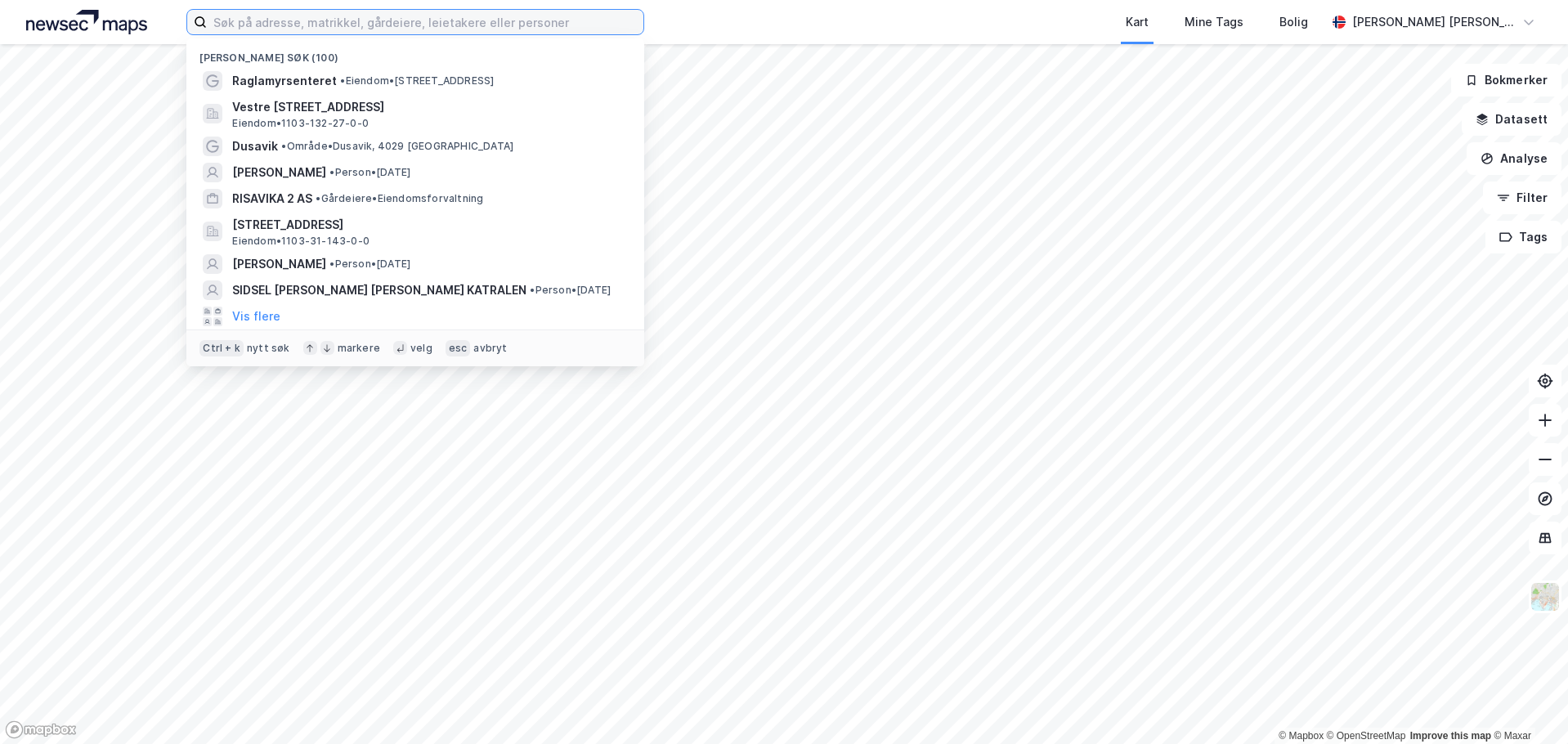
click at [350, 28] on input at bounding box center [425, 22] width 437 height 25
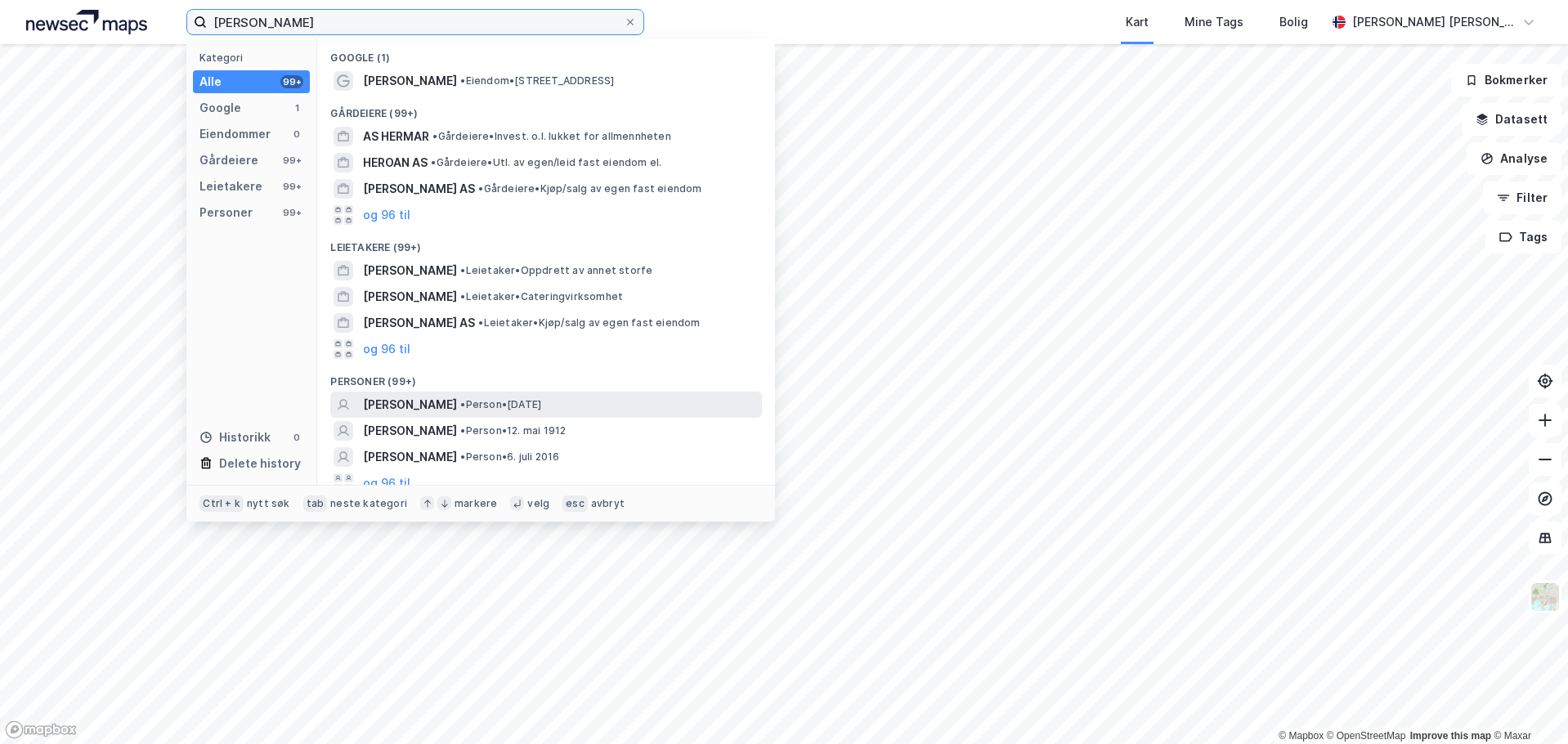
scroll to position [12, 0]
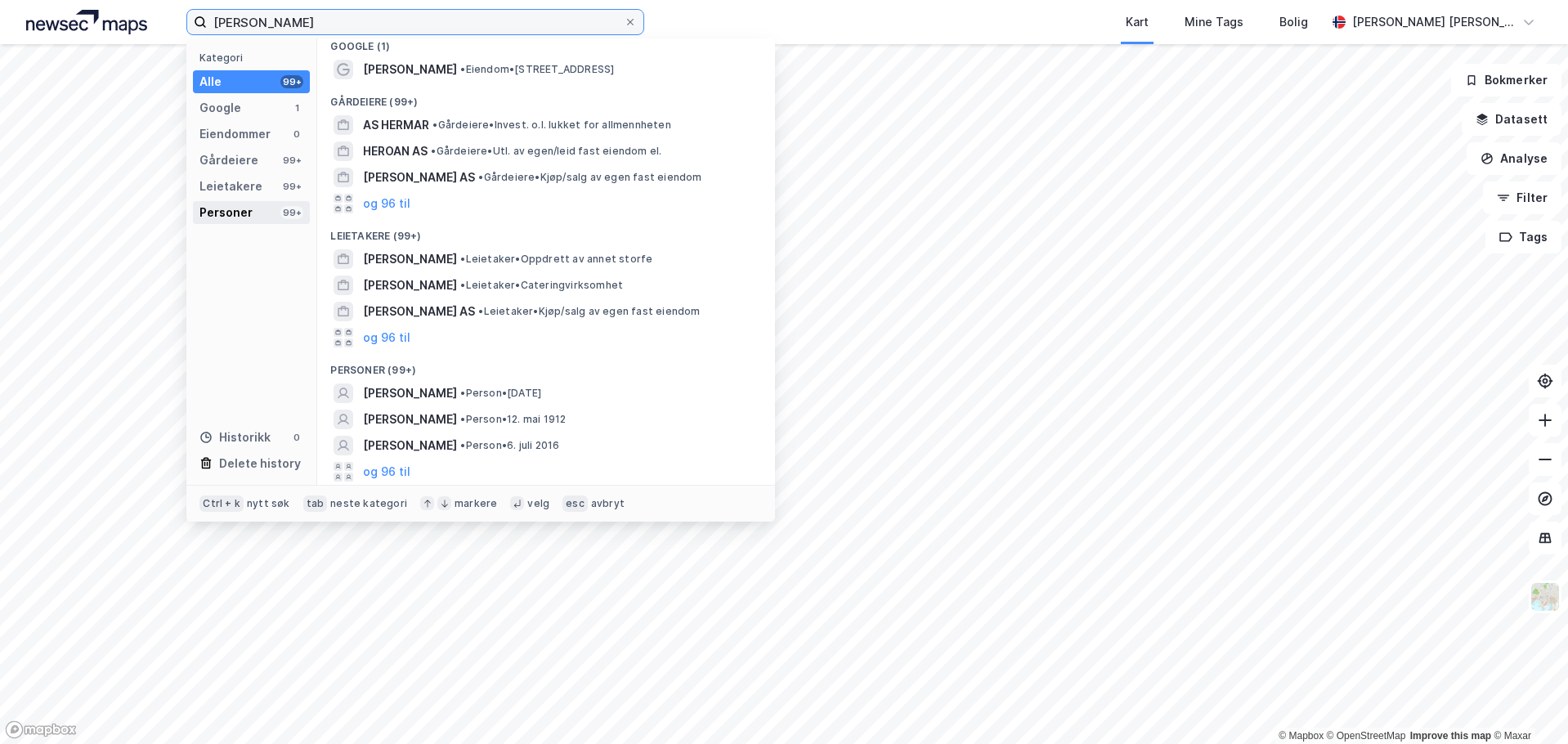
type input "[PERSON_NAME]"
click at [222, 215] on div "Personer" at bounding box center [226, 213] width 53 height 20
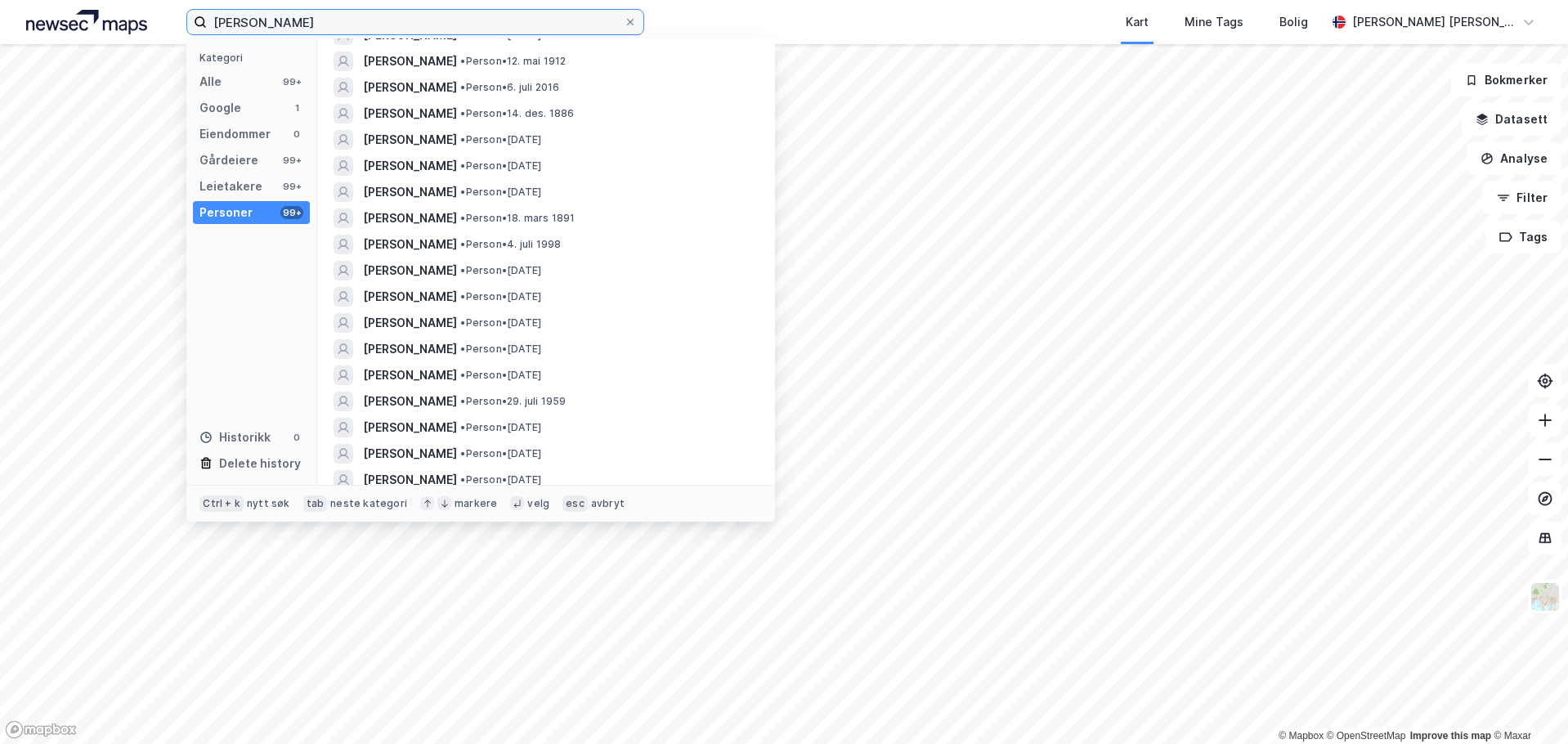
scroll to position [0, 0]
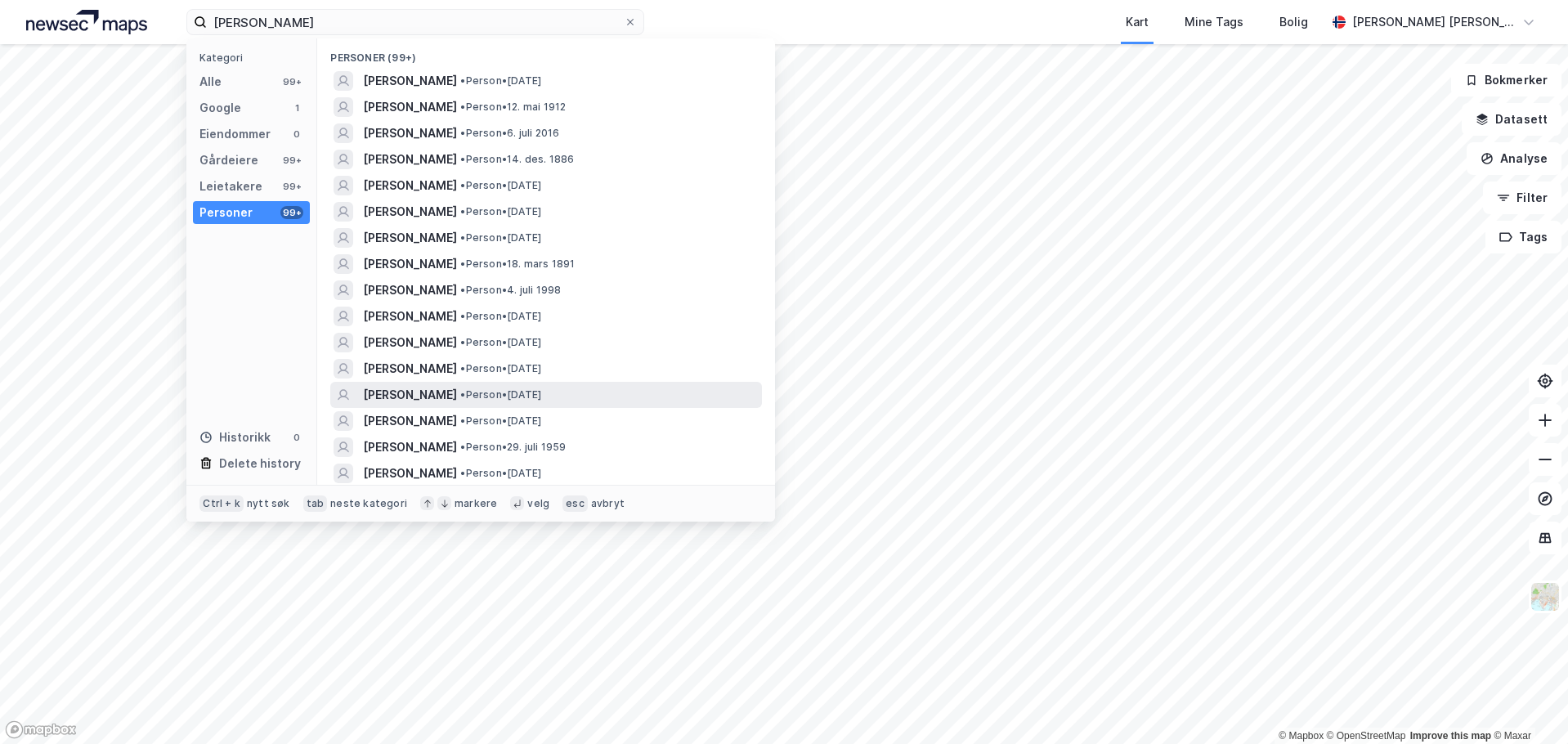
click at [393, 395] on span "[PERSON_NAME]" at bounding box center [410, 395] width 94 height 20
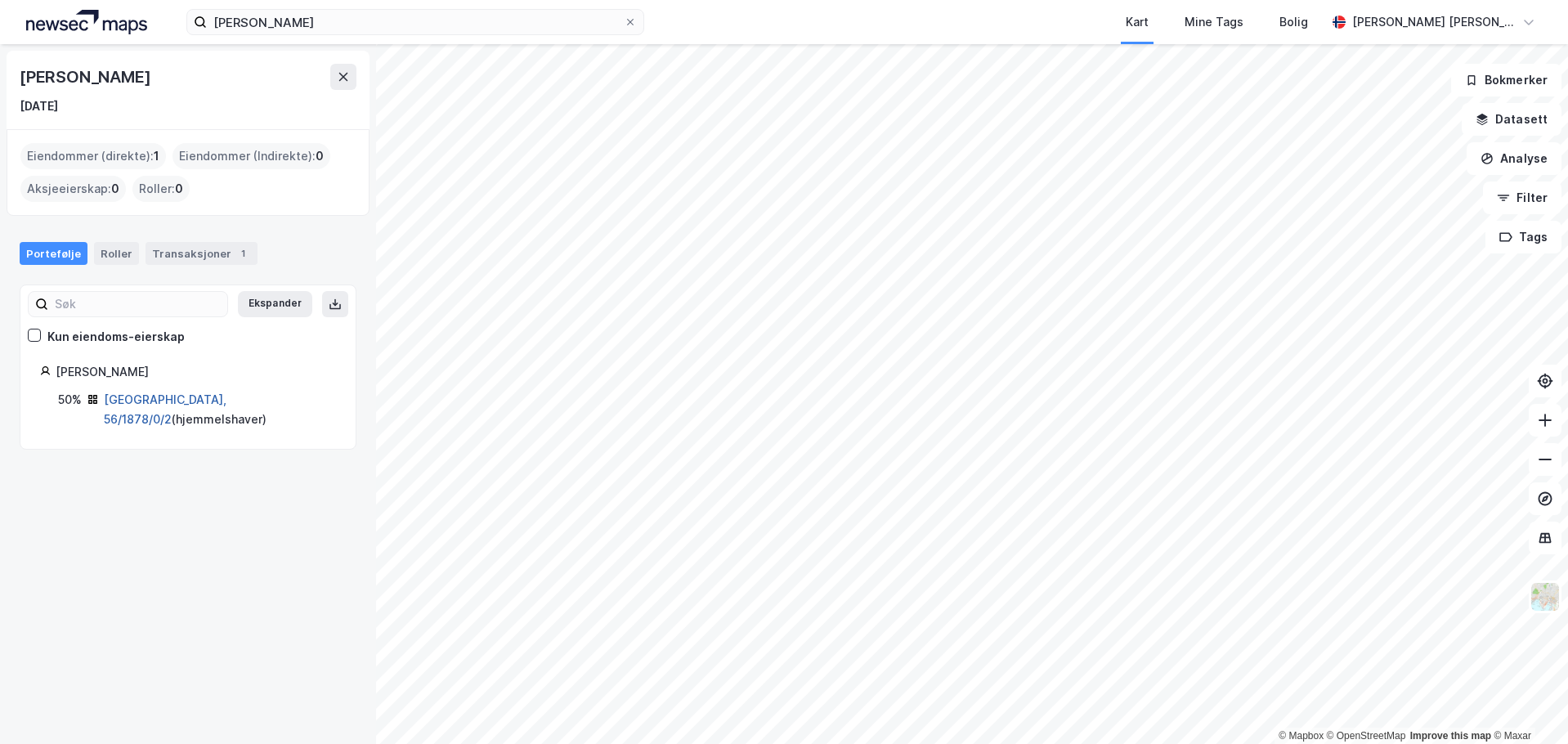
click at [184, 403] on link "[GEOGRAPHIC_DATA], 56/1878/0/2" at bounding box center [165, 410] width 122 height 34
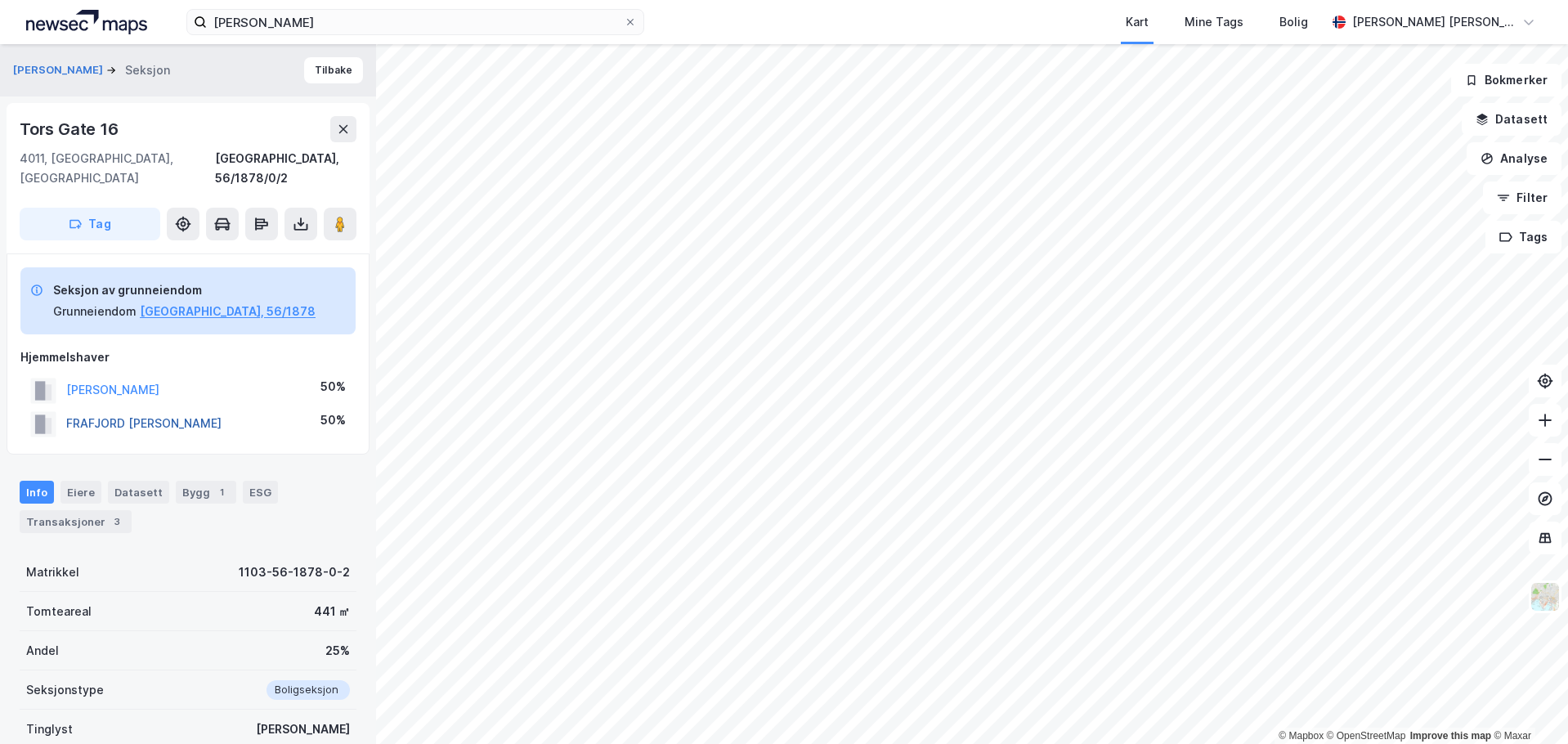
click at [0, 0] on button "FRAFJORD [PERSON_NAME]" at bounding box center [0, 0] width 0 height 0
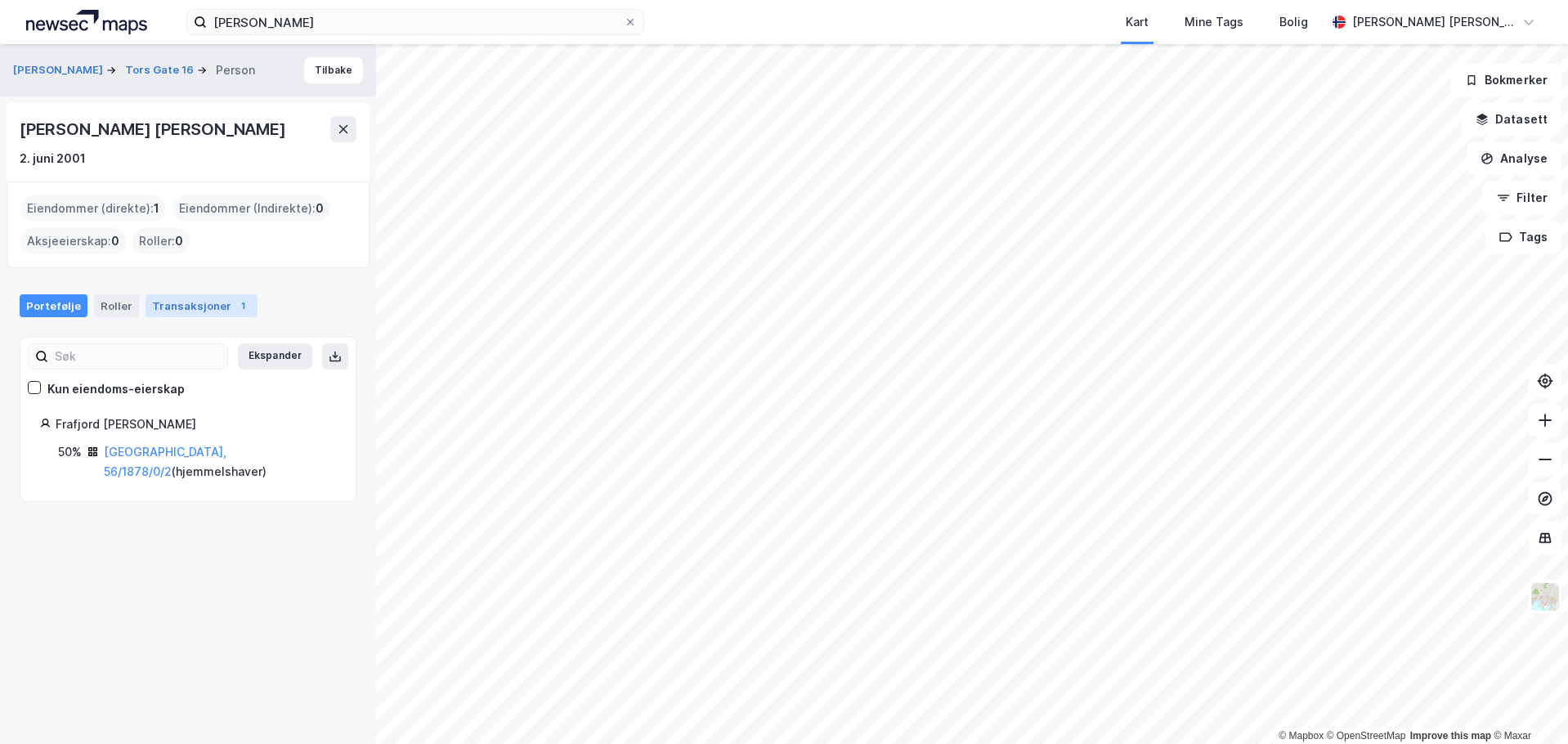
click at [186, 301] on div "Transaksjoner 1" at bounding box center [201, 306] width 112 height 23
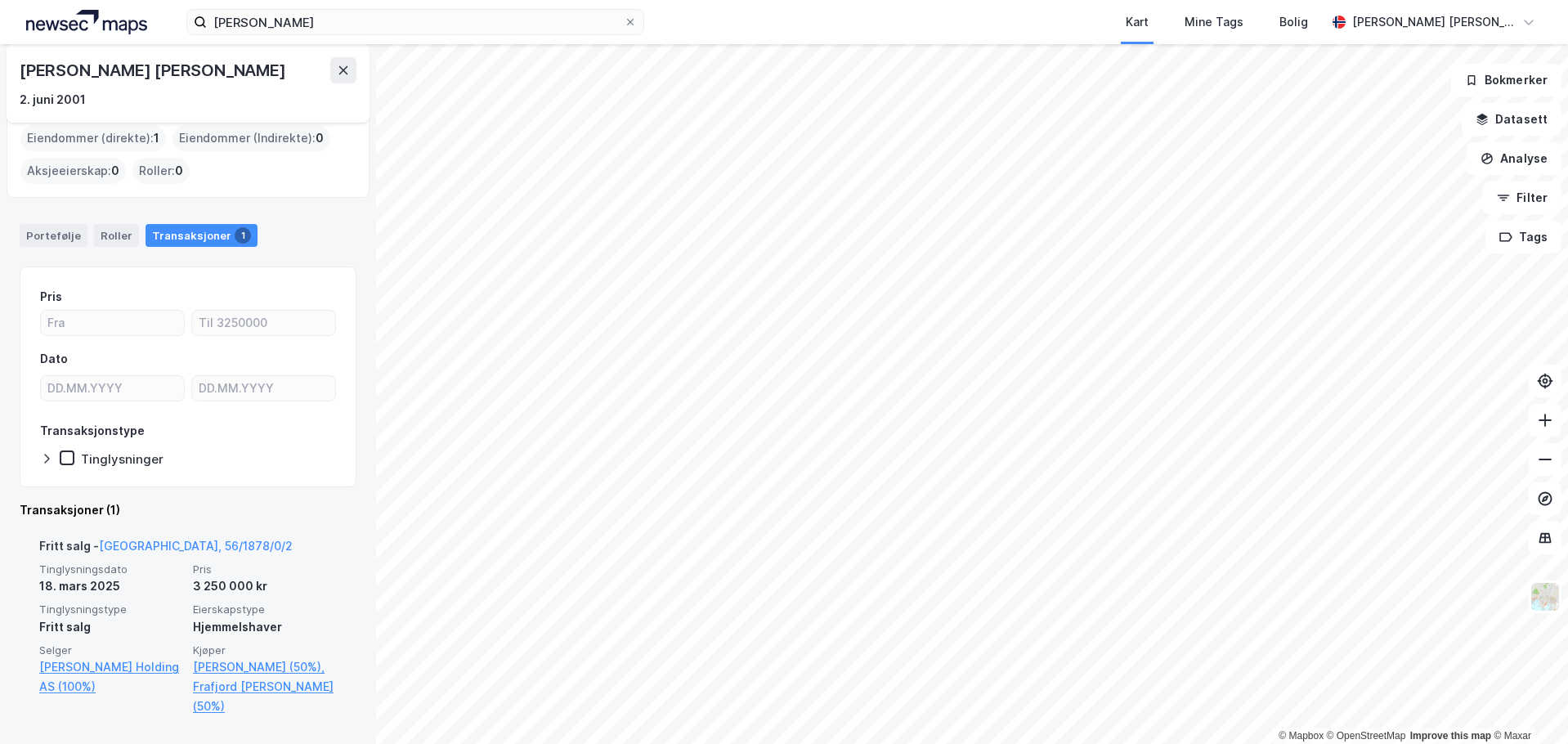
scroll to position [72, 0]
click at [106, 670] on link "[PERSON_NAME] Holding AS (100%)" at bounding box center [111, 676] width 144 height 39
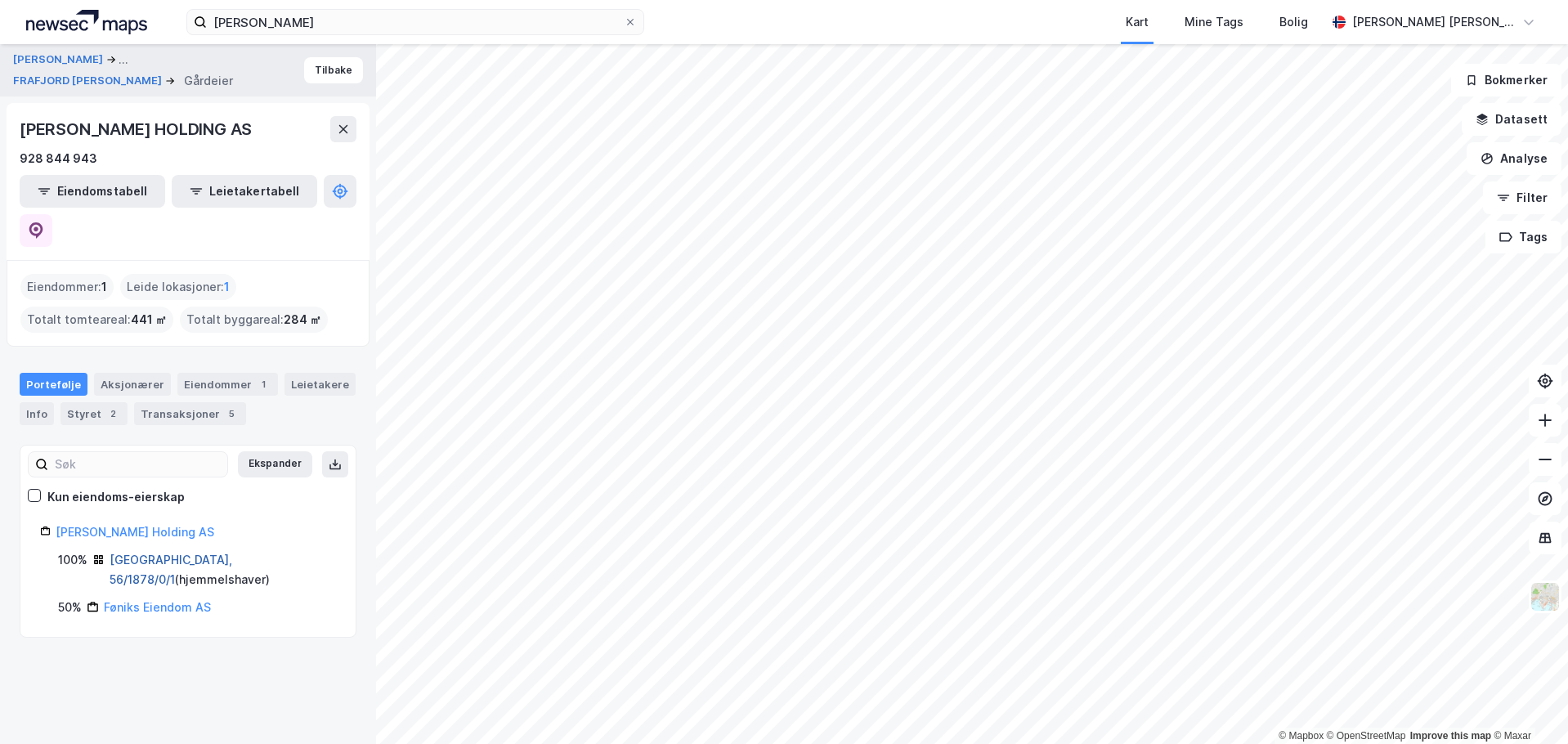
click at [158, 553] on link "[GEOGRAPHIC_DATA], 56/1878/0/1" at bounding box center [171, 570] width 122 height 34
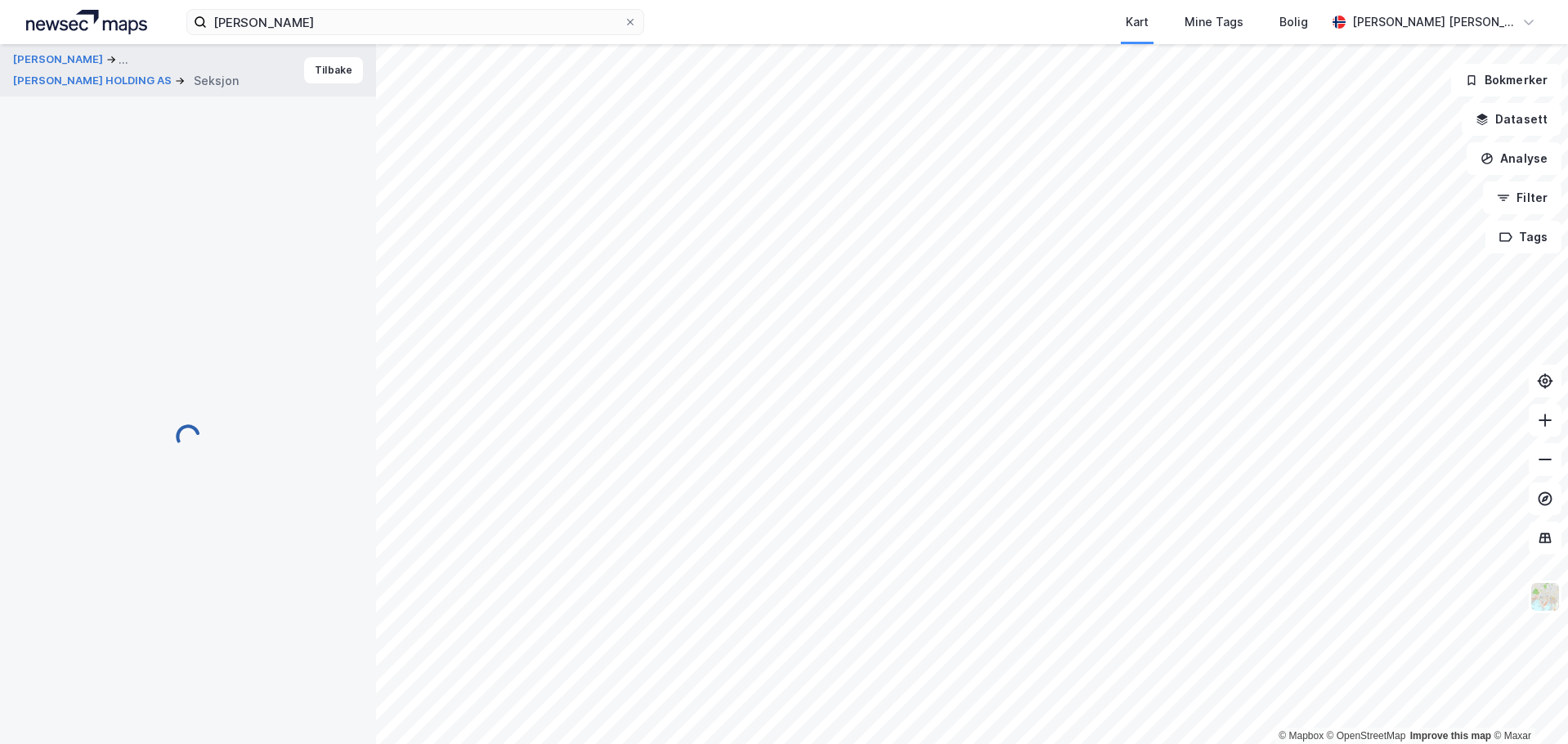
scroll to position [2, 0]
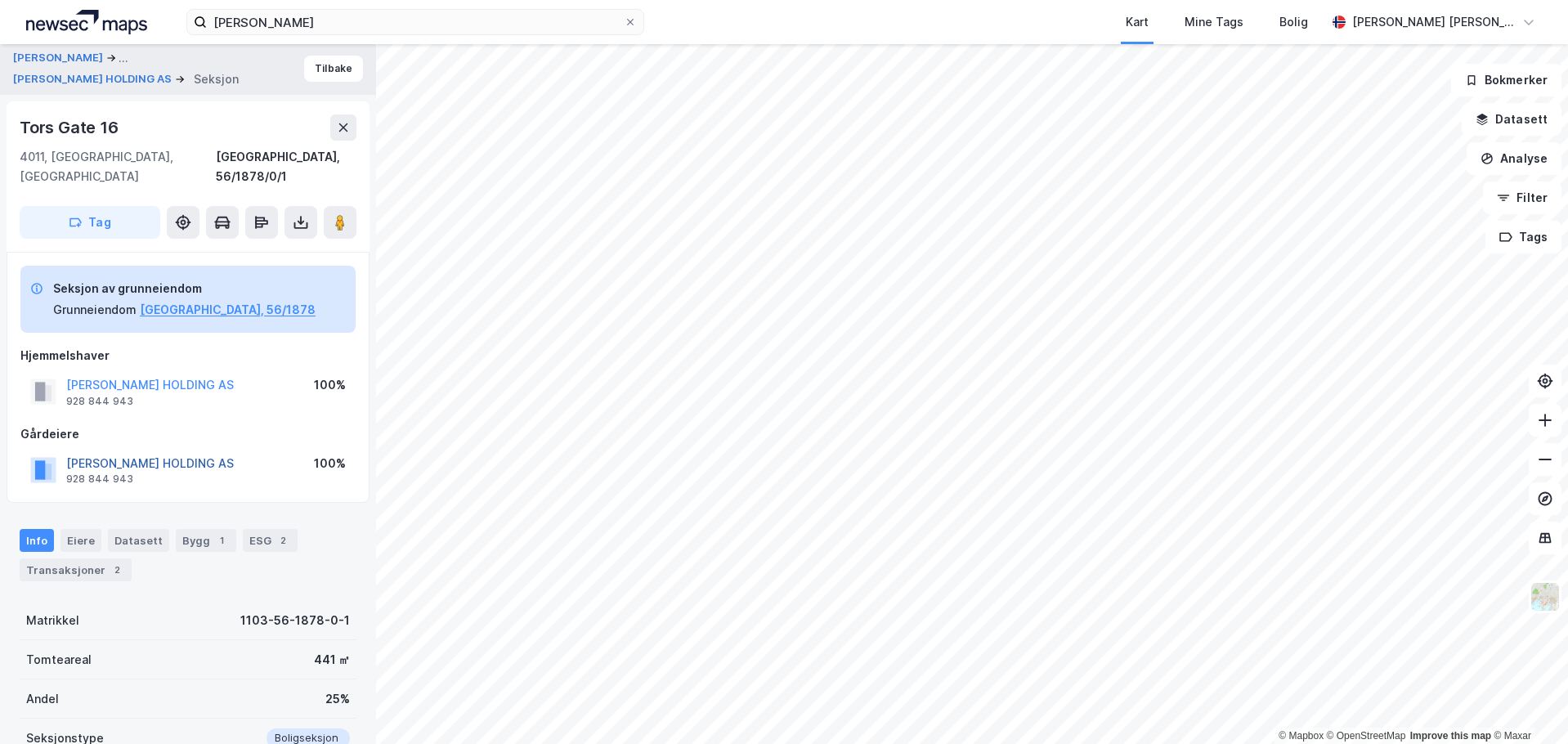
click at [0, 0] on button "[PERSON_NAME] HOLDING AS" at bounding box center [0, 0] width 0 height 0
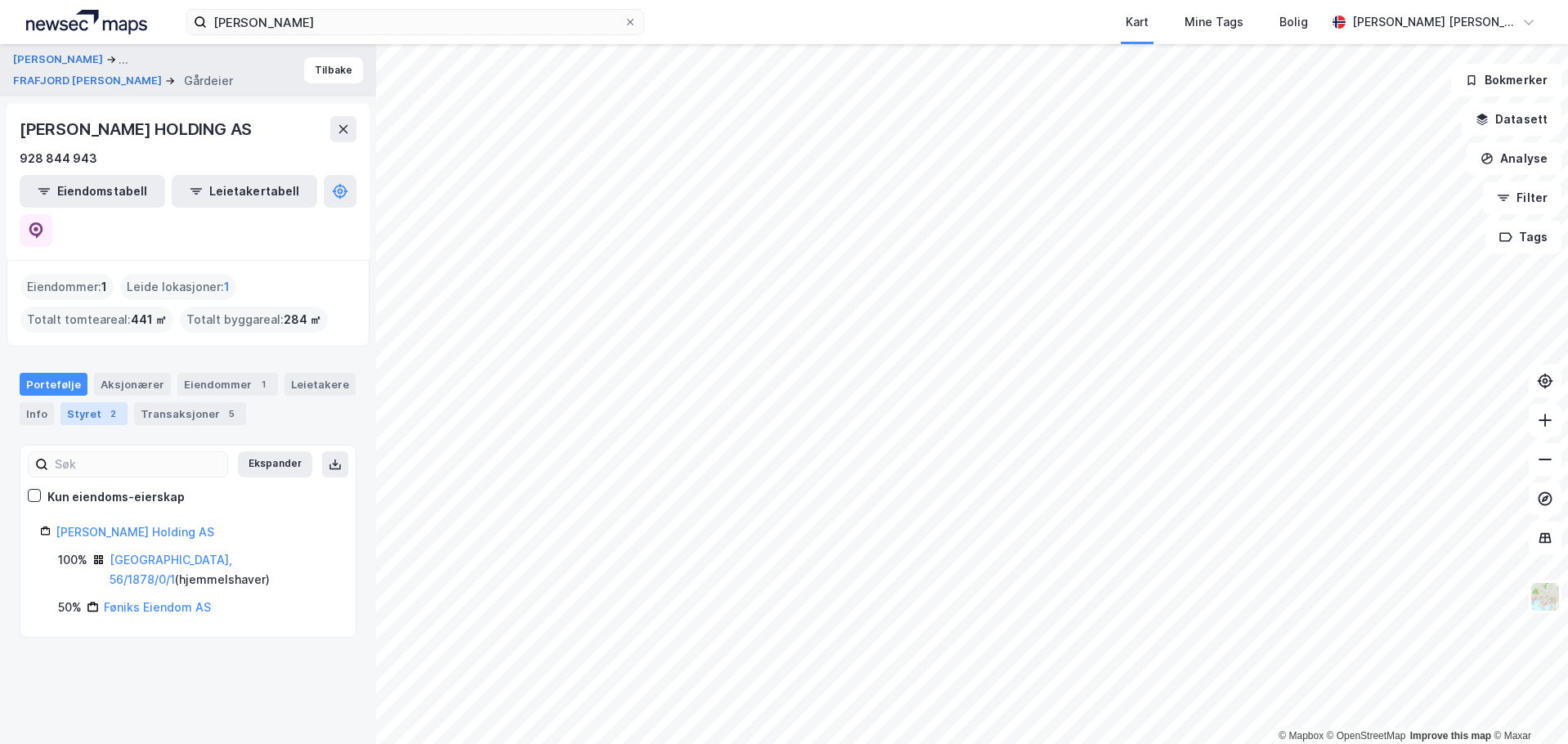
click at [86, 403] on div "Styret 2" at bounding box center [94, 414] width 67 height 23
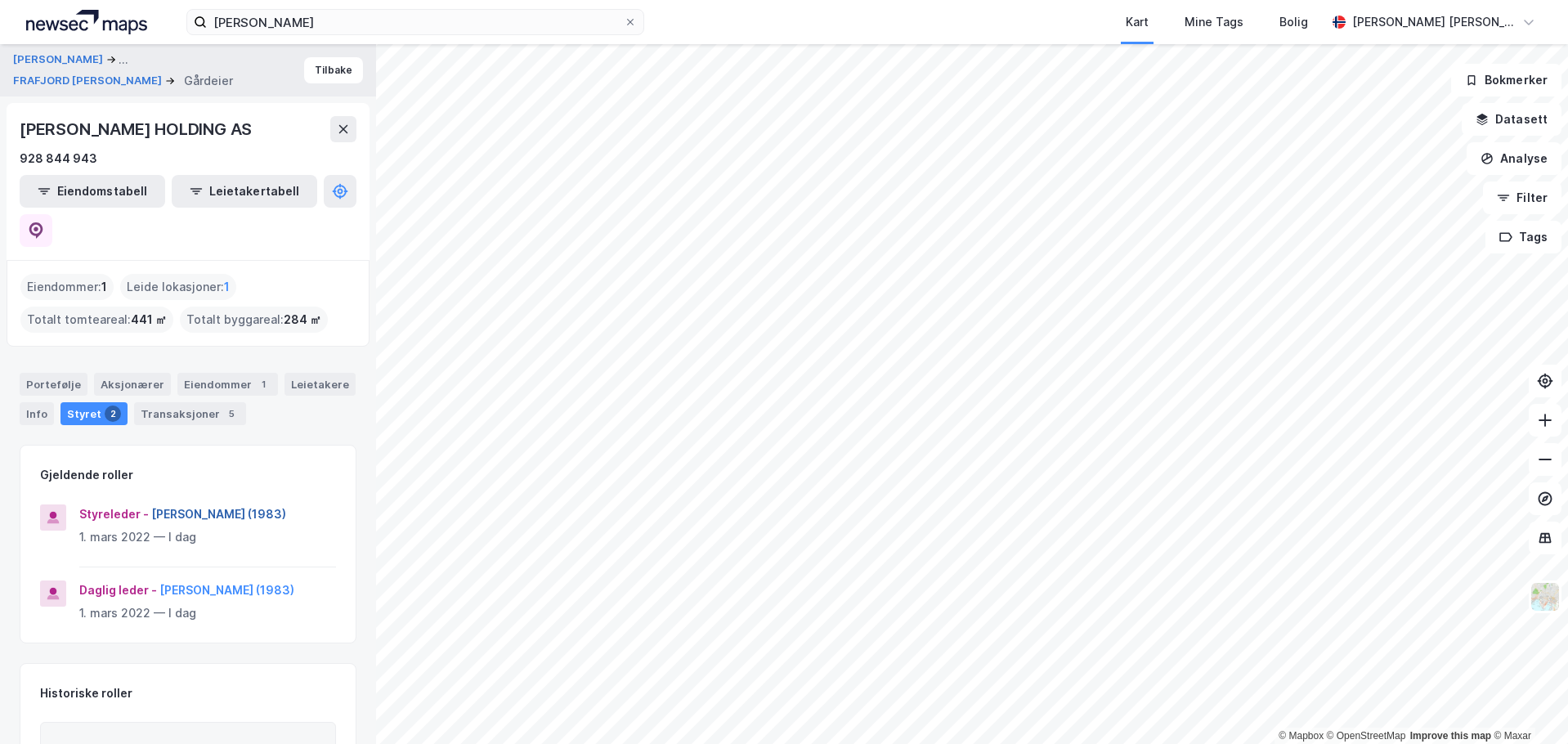
click at [0, 0] on button "[PERSON_NAME] (1983)" at bounding box center [0, 0] width 0 height 0
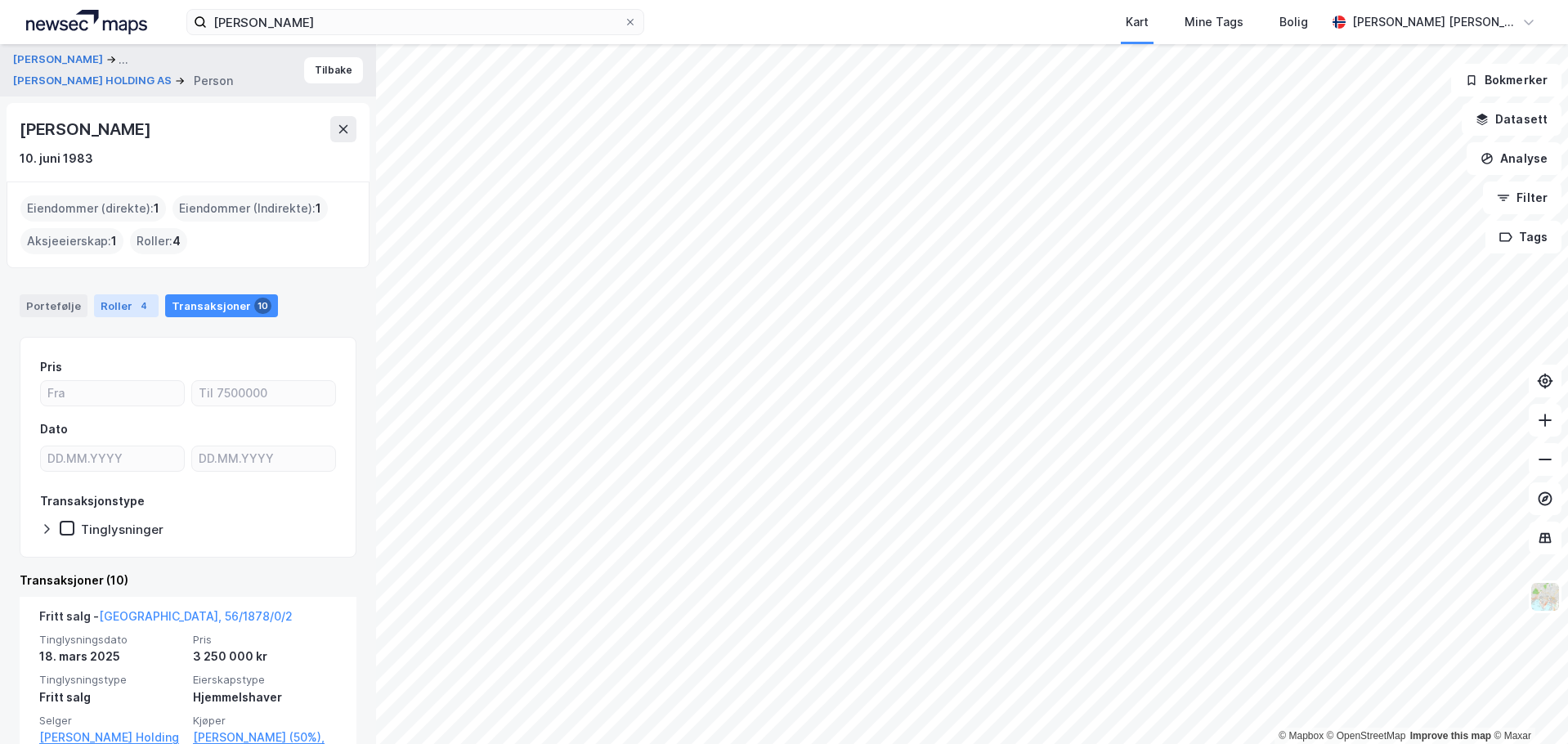
click at [123, 302] on div "Roller 4" at bounding box center [126, 306] width 65 height 23
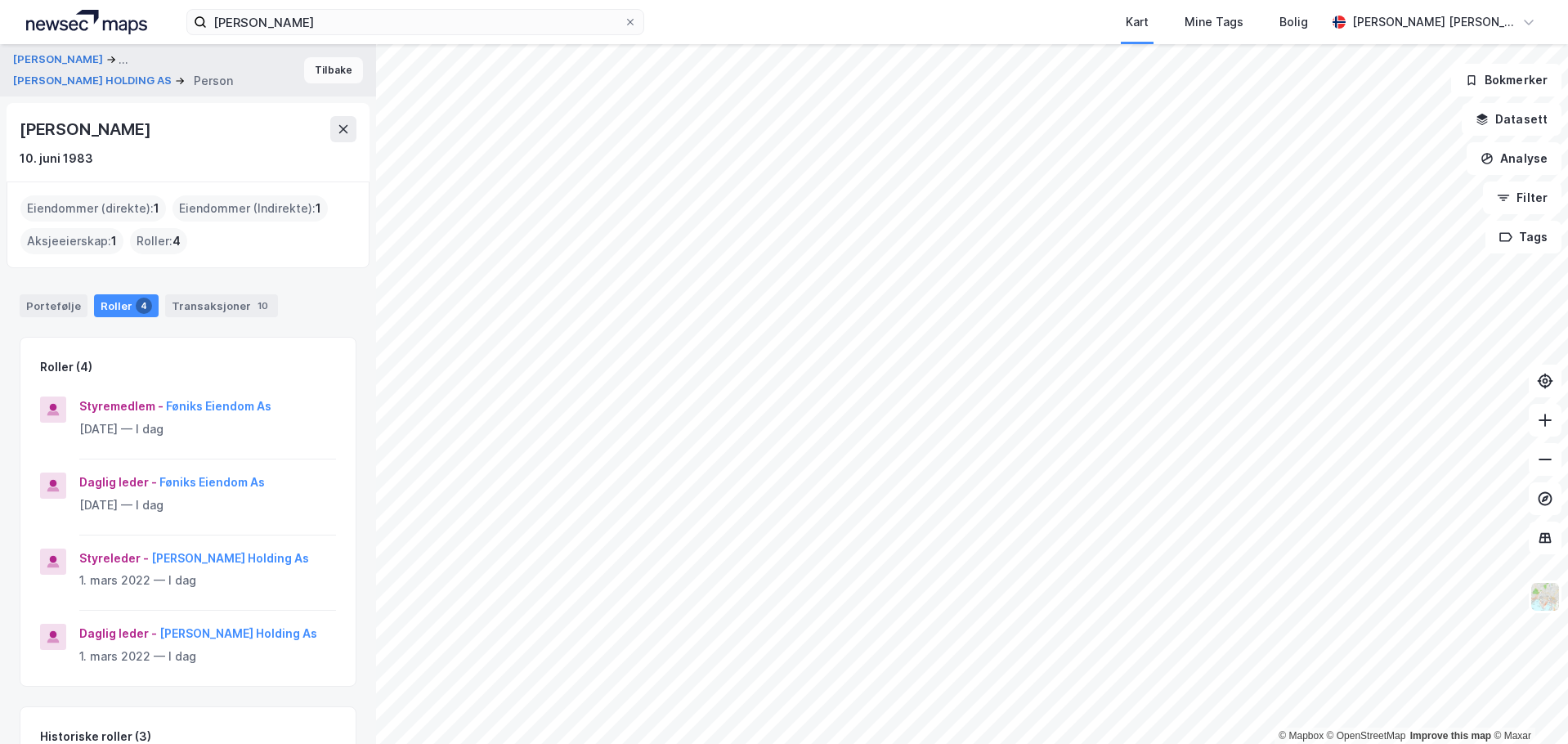
click at [325, 67] on button "Tilbake" at bounding box center [333, 71] width 59 height 27
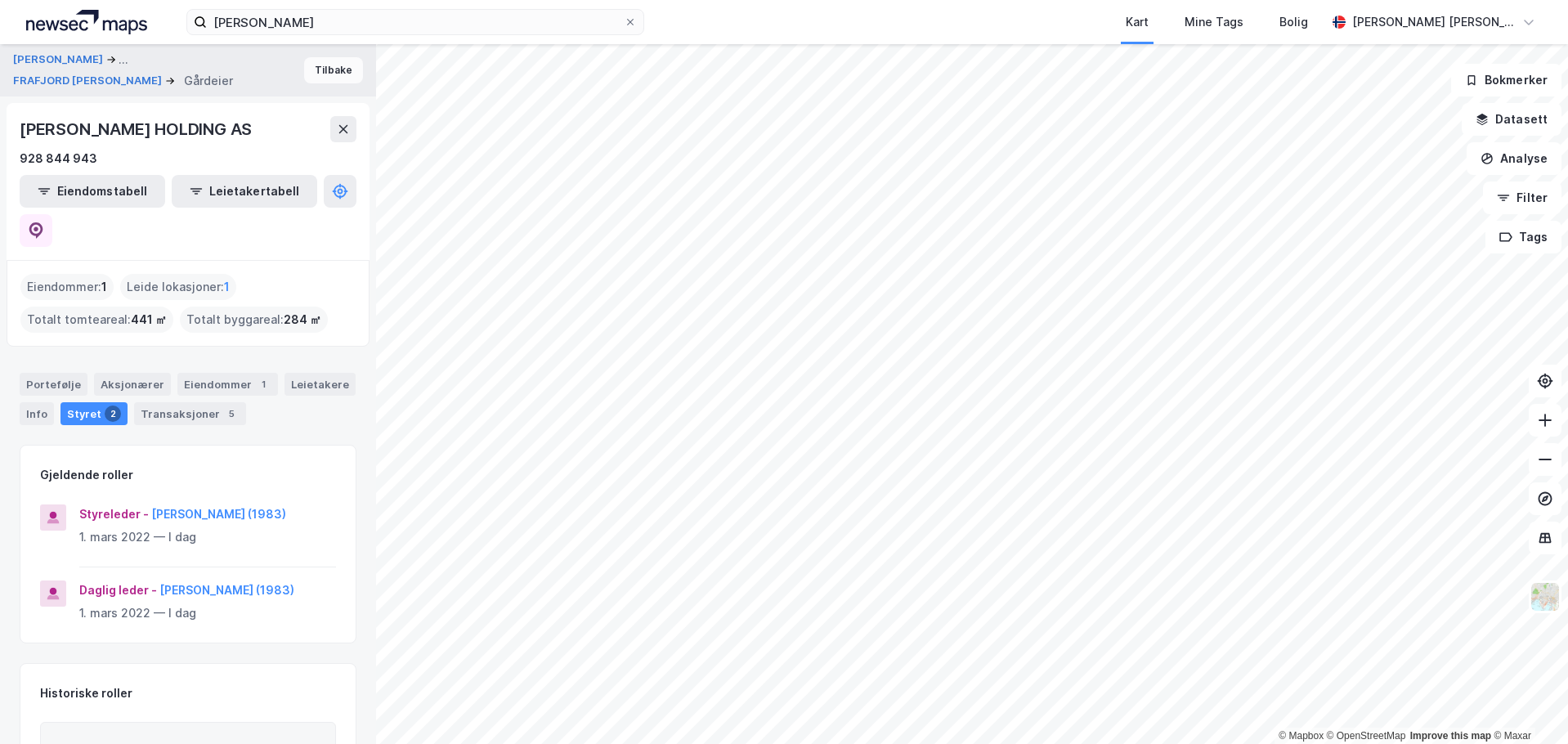
click at [339, 76] on button "Tilbake" at bounding box center [333, 71] width 59 height 27
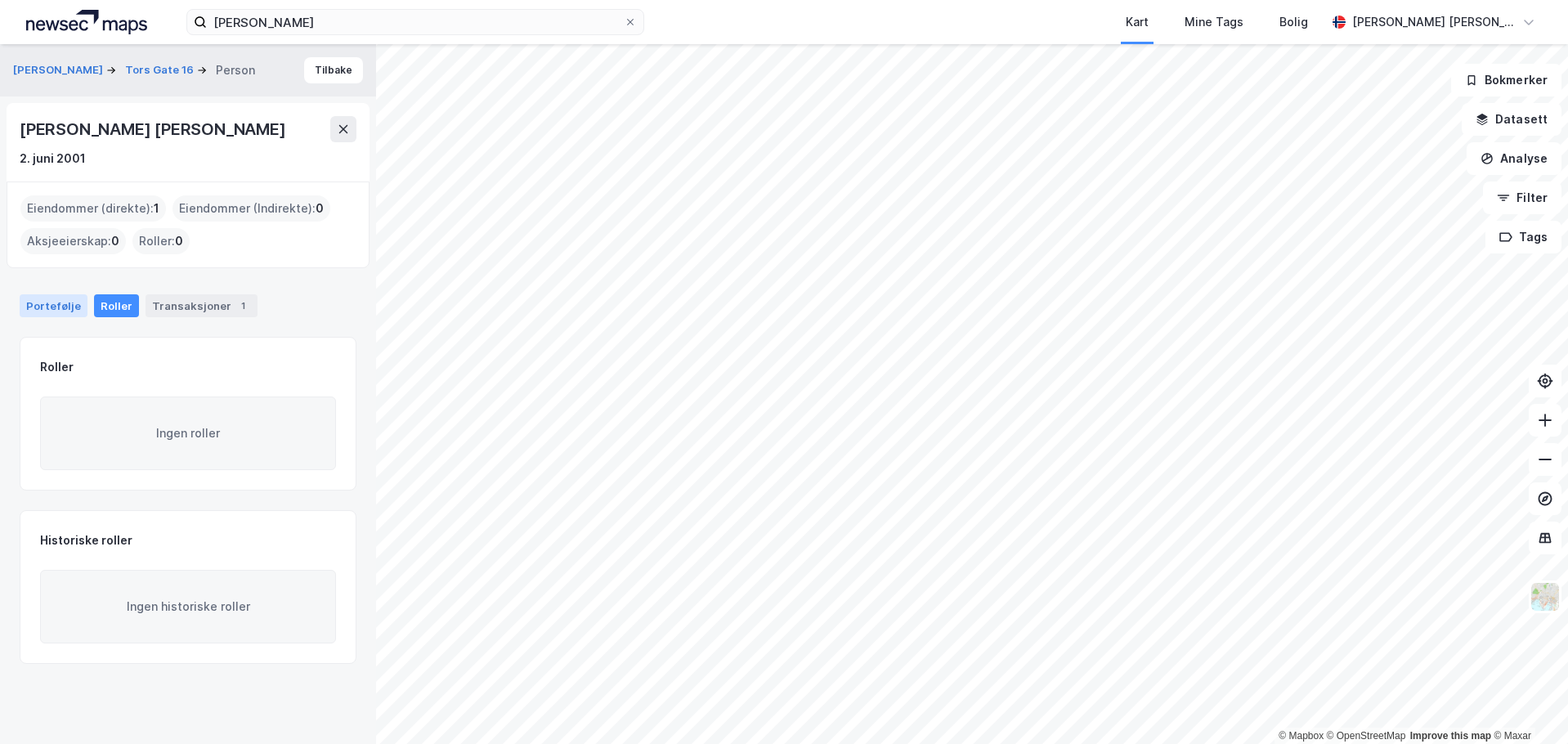
click at [58, 307] on div "Portefølje" at bounding box center [53, 306] width 68 height 23
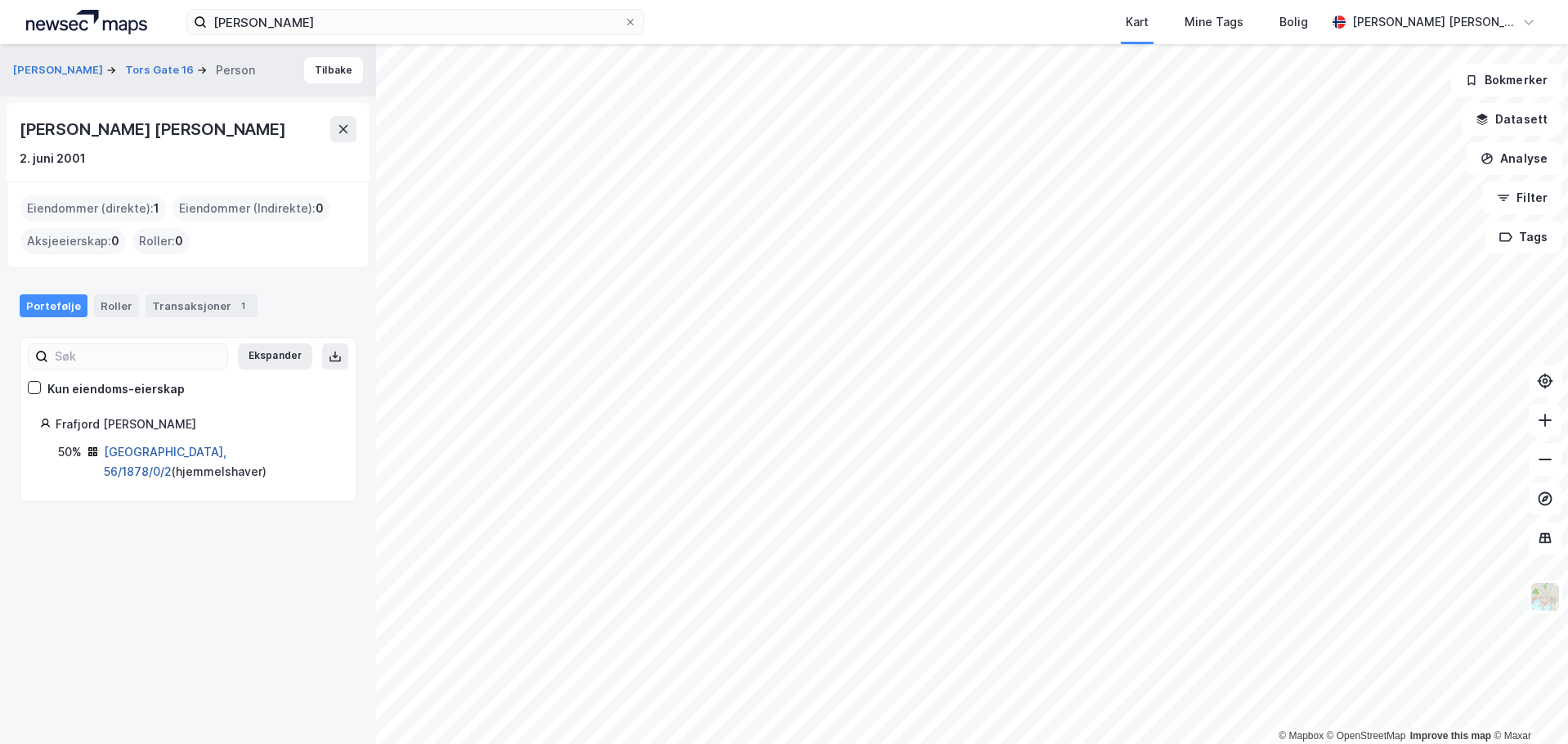
click at [153, 456] on link "[GEOGRAPHIC_DATA], 56/1878/0/2" at bounding box center [165, 462] width 122 height 34
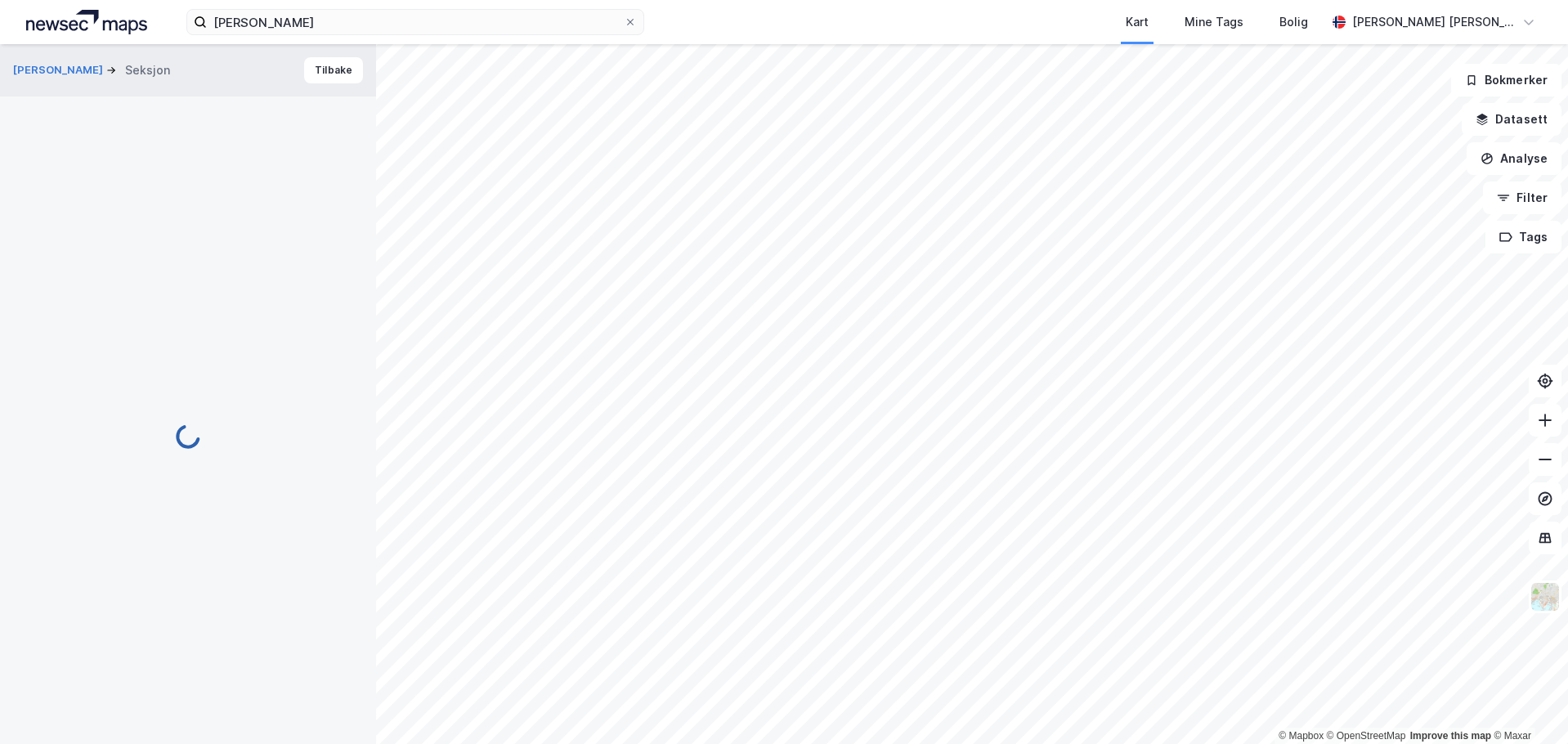
scroll to position [2, 0]
